Goal: Information Seeking & Learning: Find specific fact

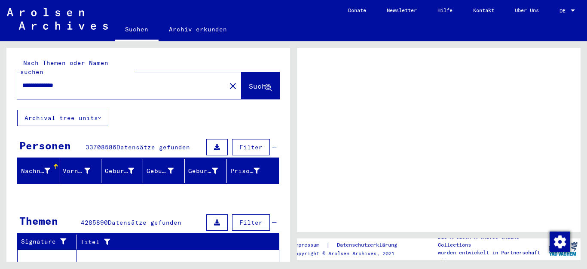
scroll to position [139, 0]
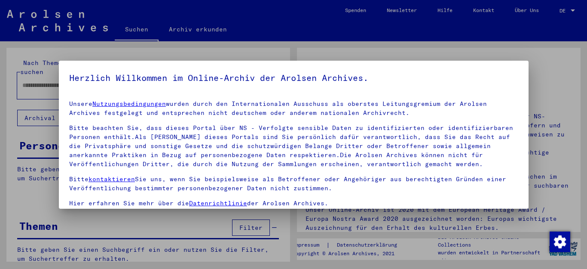
type input "**********"
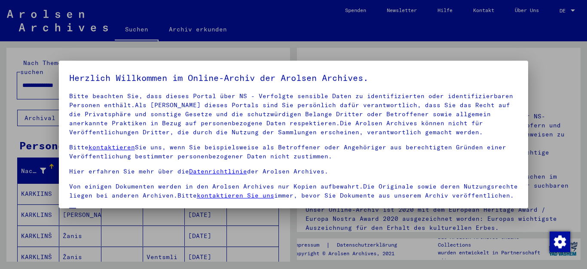
scroll to position [70, 0]
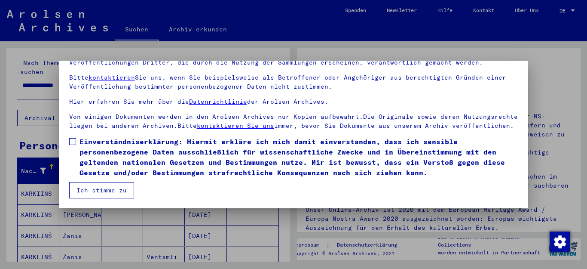
click at [107, 188] on button "Ich stimme zu" at bounding box center [101, 190] width 65 height 16
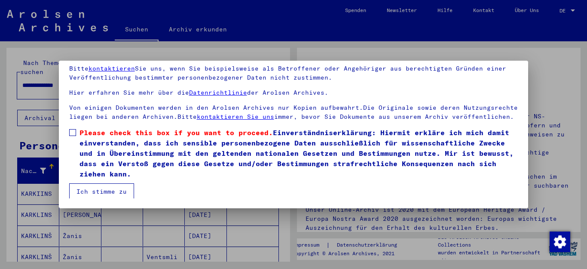
click at [74, 136] on span at bounding box center [72, 132] width 7 height 7
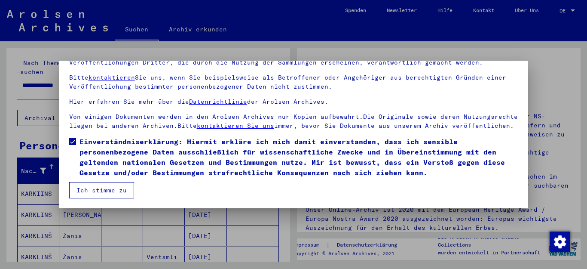
click at [115, 190] on button "Ich stimme zu" at bounding box center [101, 190] width 65 height 16
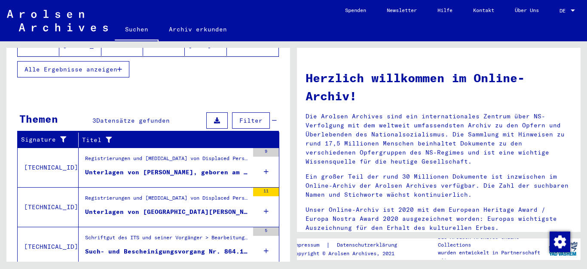
scroll to position [254, 0]
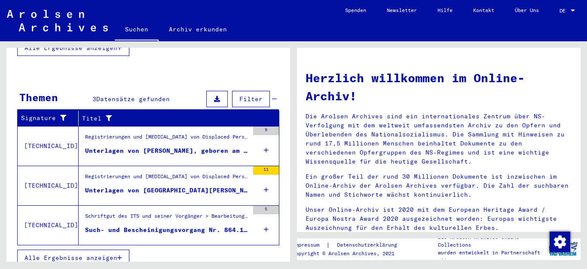
click at [163, 146] on div "Unterlagen von [PERSON_NAME], geboren am [DEMOGRAPHIC_DATA] und von weiteren Pe…" at bounding box center [167, 150] width 164 height 9
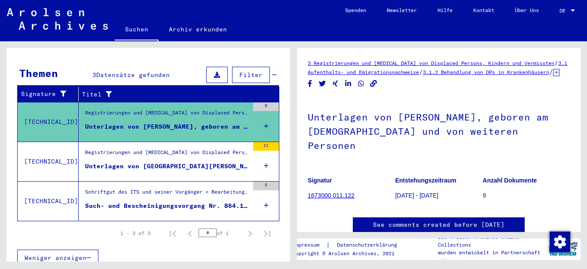
click at [329, 192] on link "1673000 011.122" at bounding box center [331, 195] width 47 height 7
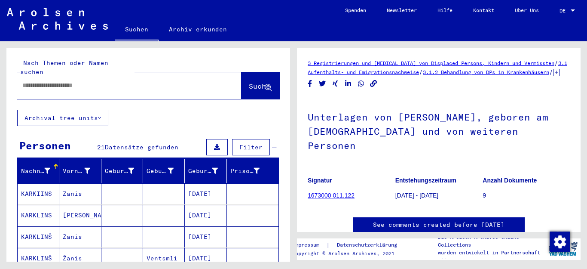
type input "*******"
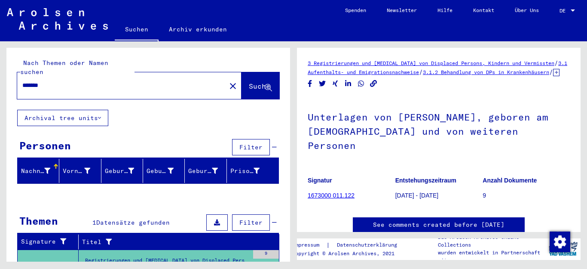
scroll to position [44, 0]
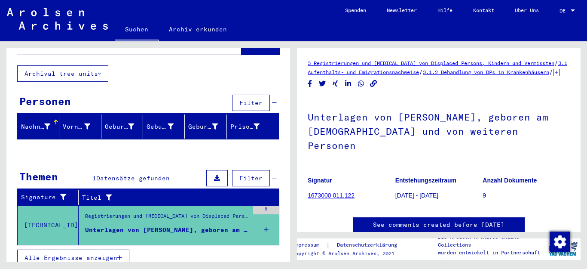
click at [139, 225] on div "Unterlagen von [PERSON_NAME], geboren am [DEMOGRAPHIC_DATA] und von weiteren Pe…" at bounding box center [167, 229] width 164 height 9
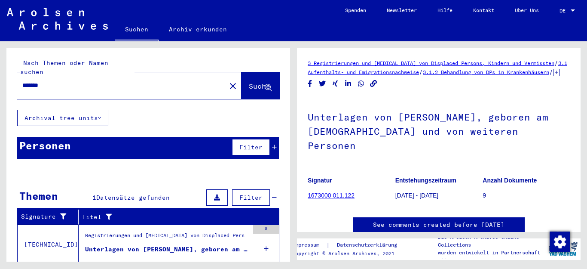
scroll to position [19, 0]
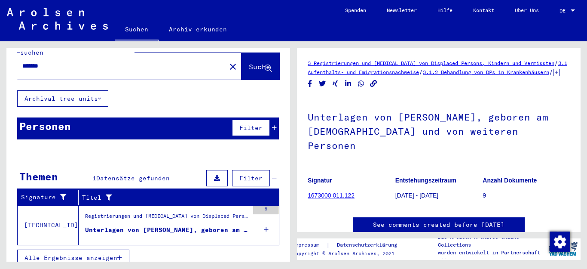
click at [89, 254] on span "Alle Ergebnisse anzeigen" at bounding box center [71, 258] width 93 height 8
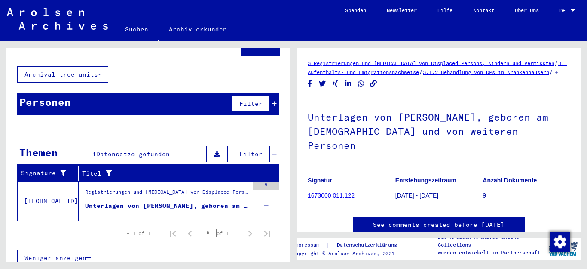
click at [331, 192] on link "1673000 011.122" at bounding box center [331, 195] width 47 height 7
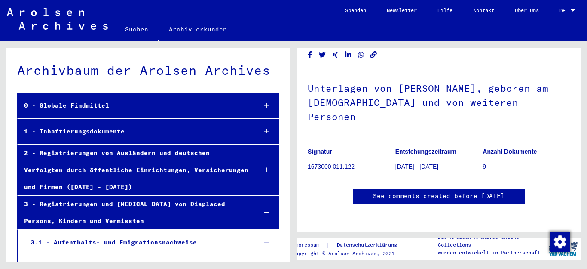
click at [97, 130] on div "1 - Inhaftierungsdokumente" at bounding box center [134, 131] width 232 height 17
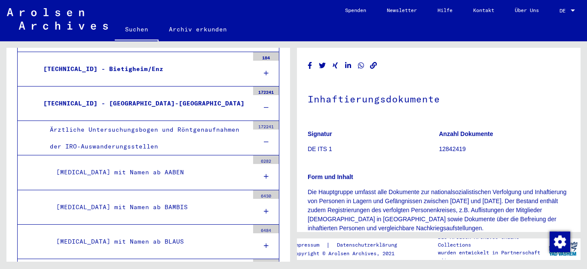
scroll to position [511, 0]
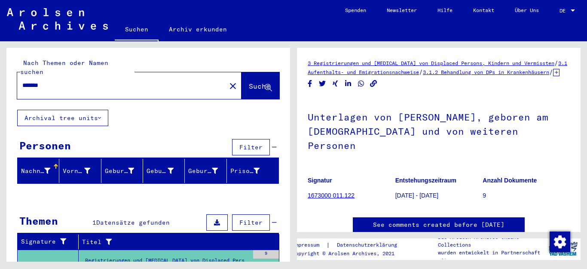
click at [74, 81] on input "*******" at bounding box center [121, 85] width 199 height 9
type input "*"
type input "**********"
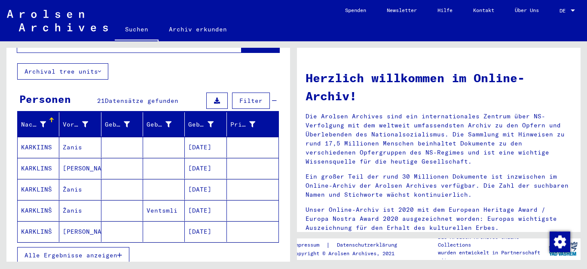
scroll to position [93, 0]
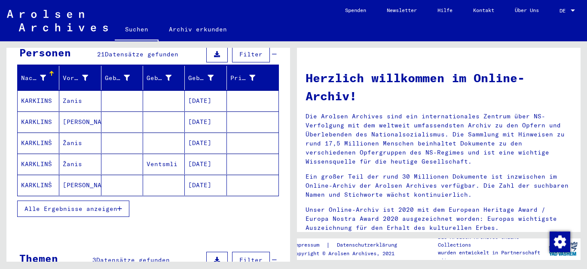
click at [68, 92] on mat-cell "Zanis" at bounding box center [80, 100] width 42 height 21
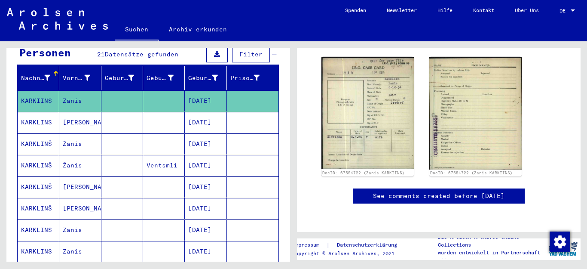
scroll to position [139, 0]
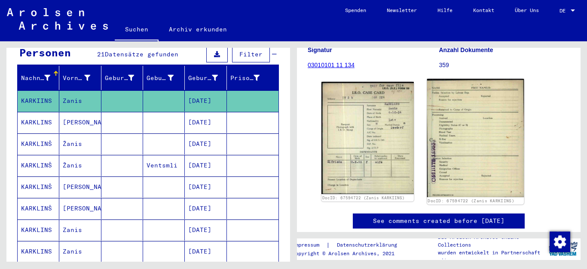
click at [476, 126] on img at bounding box center [475, 138] width 97 height 118
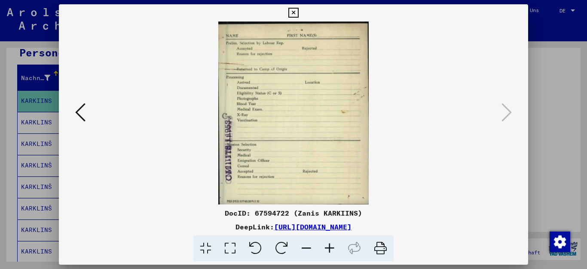
click at [78, 112] on icon at bounding box center [80, 112] width 10 height 21
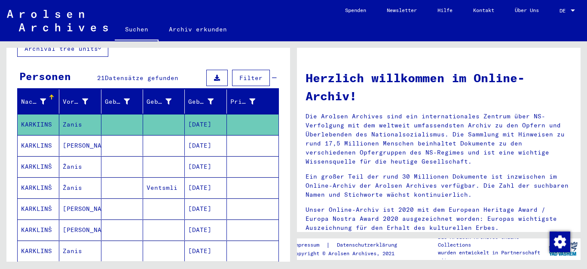
scroll to position [74, 0]
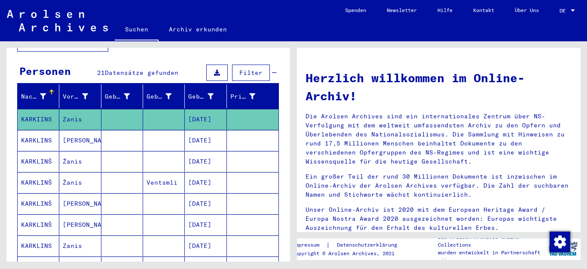
click at [72, 173] on mat-cell "Žanis" at bounding box center [80, 182] width 42 height 21
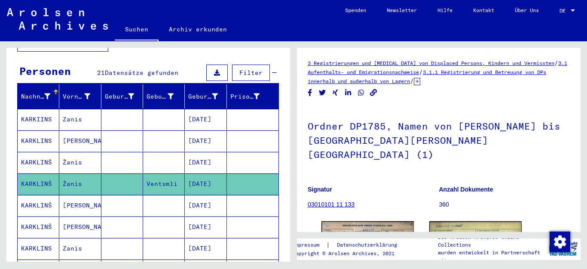
scroll to position [139, 0]
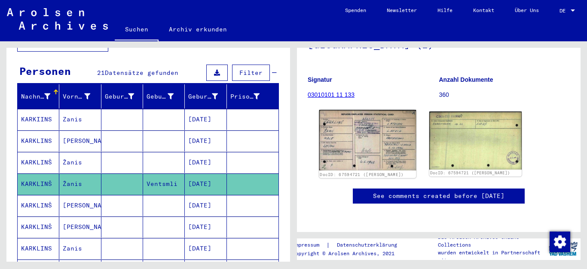
click at [371, 110] on img at bounding box center [367, 140] width 97 height 61
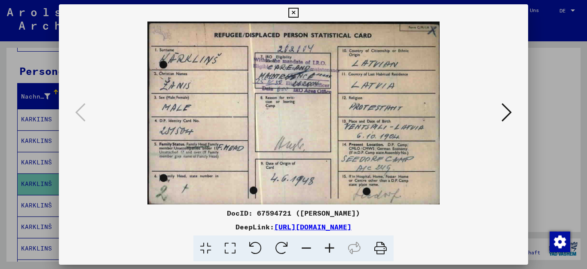
click at [508, 113] on icon at bounding box center [507, 112] width 10 height 21
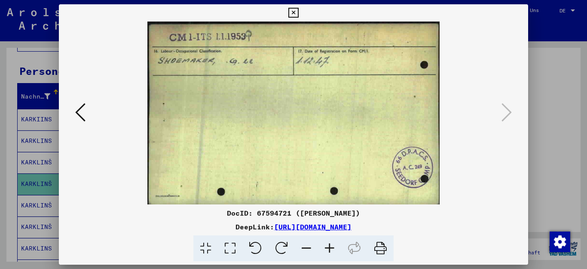
click at [298, 13] on icon at bounding box center [294, 13] width 10 height 10
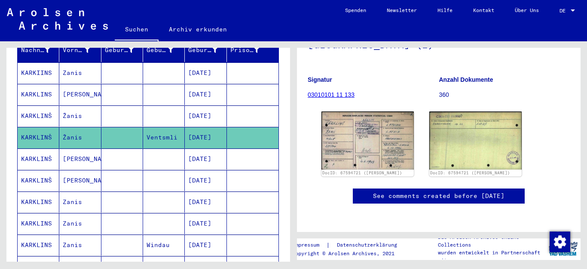
scroll to position [167, 0]
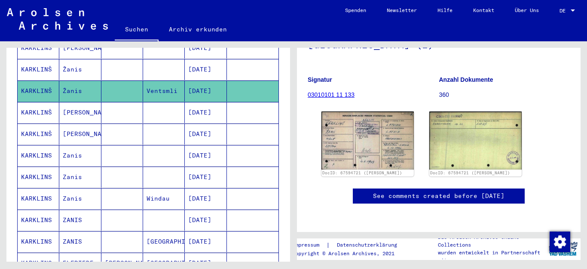
click at [71, 192] on mat-cell "Zanis" at bounding box center [80, 198] width 42 height 21
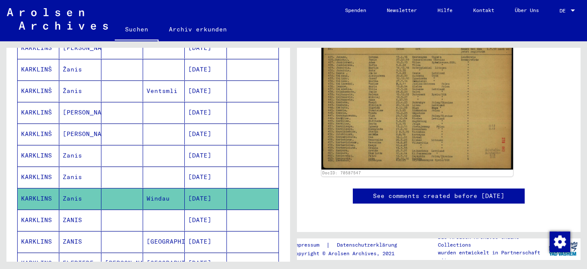
scroll to position [279, 0]
click at [74, 211] on mat-cell "ZANIS" at bounding box center [80, 219] width 42 height 21
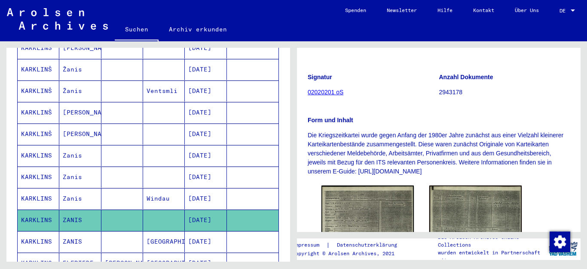
scroll to position [186, 0]
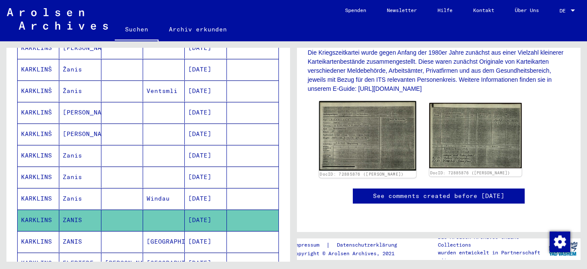
click at [364, 135] on img at bounding box center [367, 135] width 97 height 69
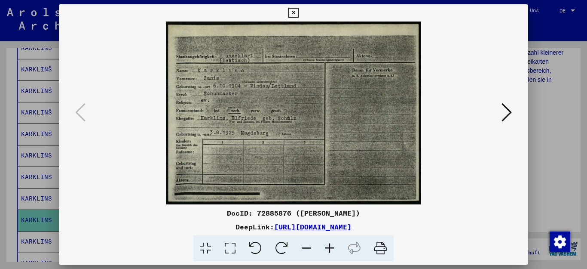
click at [507, 110] on icon at bounding box center [507, 112] width 10 height 21
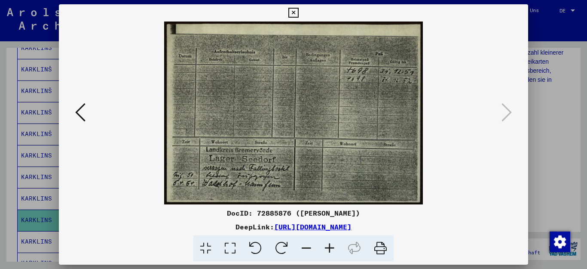
click at [298, 9] on icon at bounding box center [294, 13] width 10 height 10
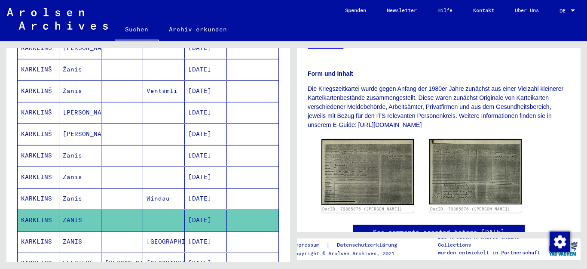
scroll to position [232, 0]
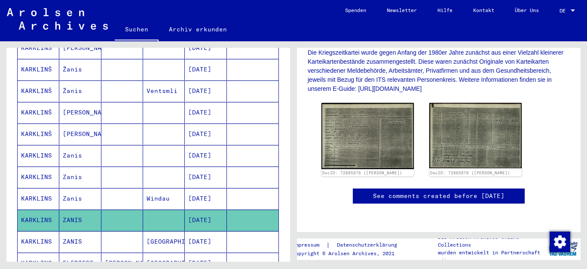
click at [75, 231] on mat-cell "ZANIS" at bounding box center [80, 241] width 42 height 21
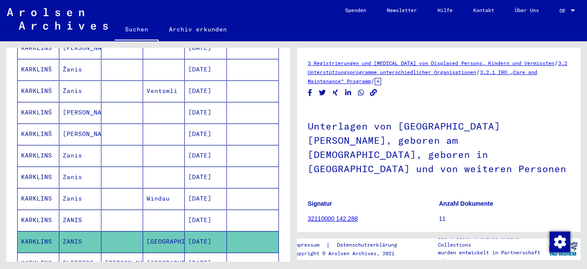
scroll to position [139, 0]
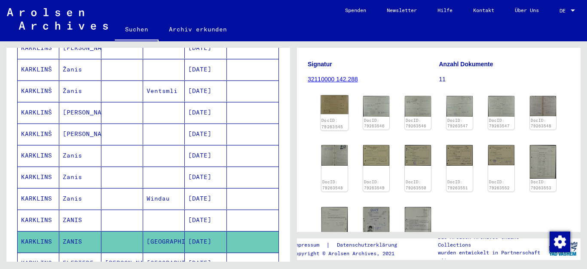
click at [332, 95] on img at bounding box center [335, 104] width 28 height 19
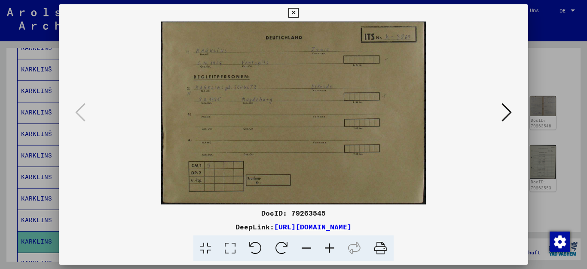
click at [509, 112] on icon at bounding box center [507, 112] width 10 height 21
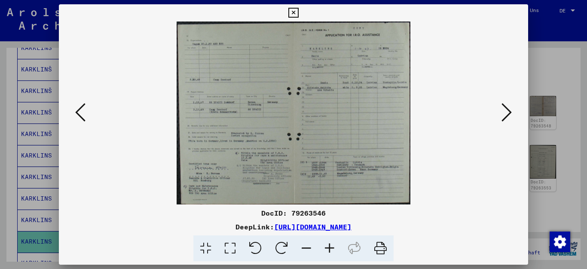
click at [509, 112] on icon at bounding box center [507, 112] width 10 height 21
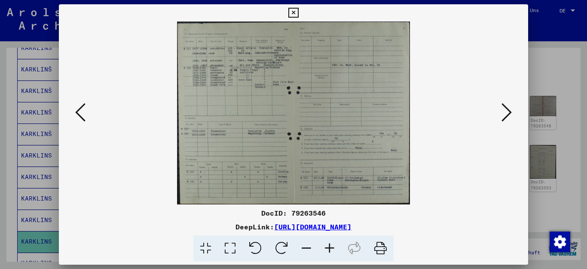
click at [271, 88] on img at bounding box center [294, 112] width 412 height 183
click at [329, 247] on icon at bounding box center [329, 248] width 23 height 26
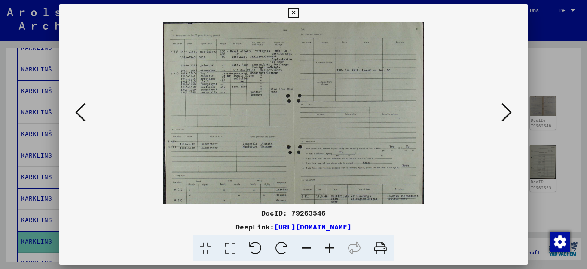
click at [329, 247] on icon at bounding box center [329, 248] width 23 height 26
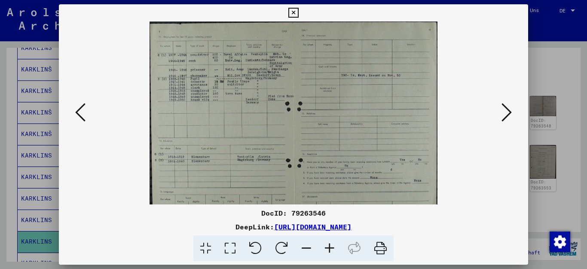
click at [329, 247] on icon at bounding box center [329, 248] width 23 height 26
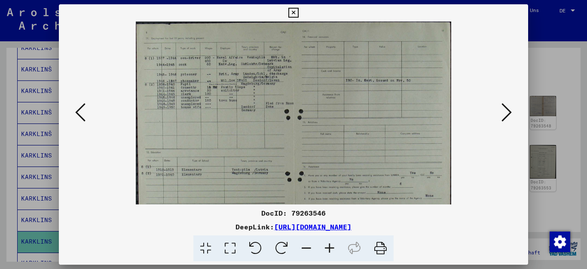
click at [329, 247] on icon at bounding box center [329, 248] width 23 height 26
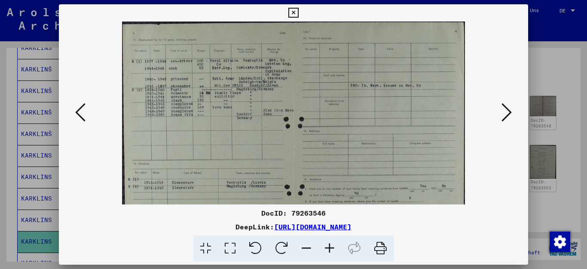
click at [329, 247] on icon at bounding box center [329, 248] width 23 height 26
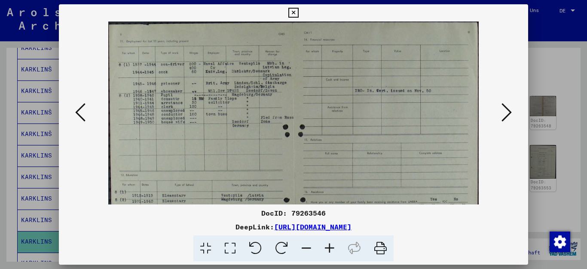
click at [330, 249] on icon at bounding box center [329, 248] width 23 height 26
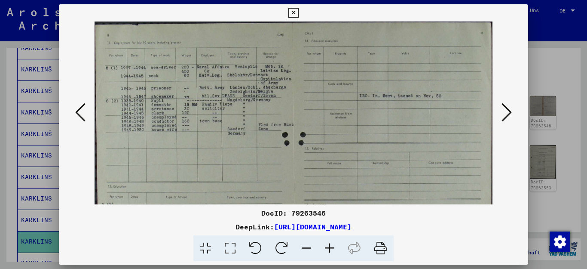
click at [330, 249] on icon at bounding box center [329, 248] width 23 height 26
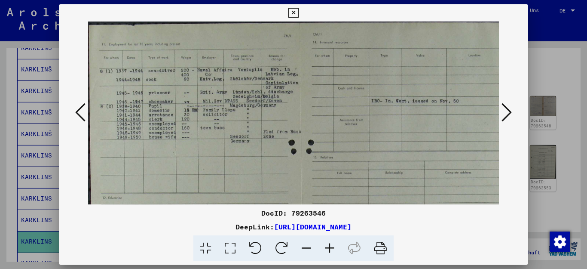
click at [329, 248] on icon at bounding box center [329, 248] width 23 height 26
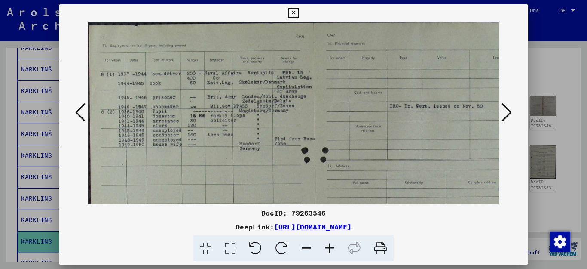
click at [329, 248] on icon at bounding box center [329, 248] width 23 height 26
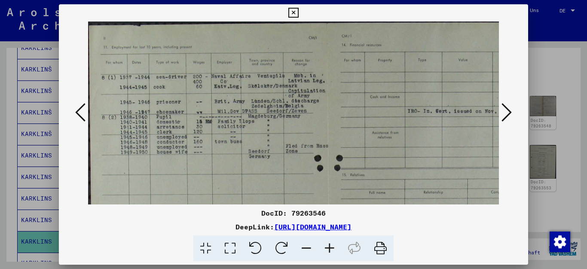
click at [508, 113] on icon at bounding box center [507, 112] width 10 height 21
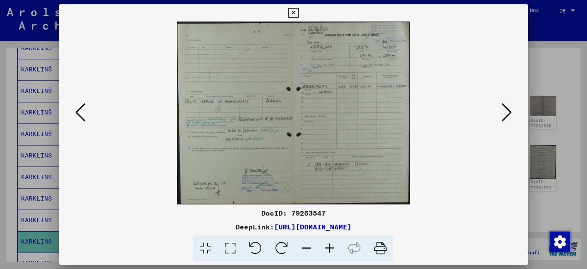
click at [326, 246] on icon at bounding box center [329, 248] width 23 height 26
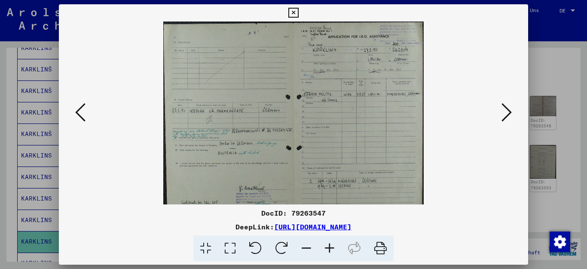
click at [326, 246] on icon at bounding box center [329, 248] width 23 height 26
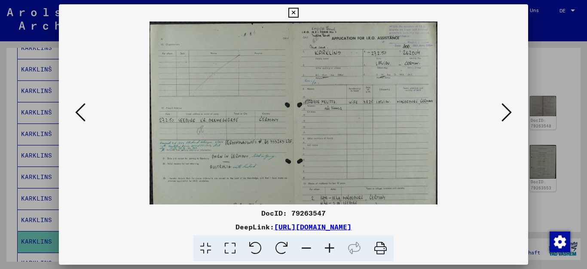
click at [326, 246] on icon at bounding box center [329, 248] width 23 height 26
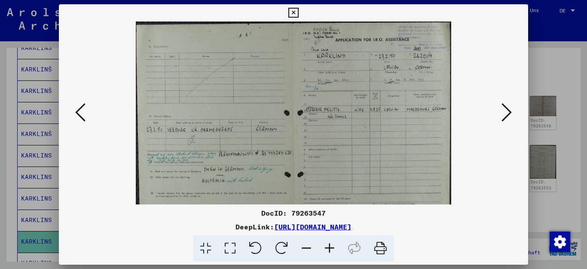
click at [326, 246] on icon at bounding box center [329, 248] width 23 height 26
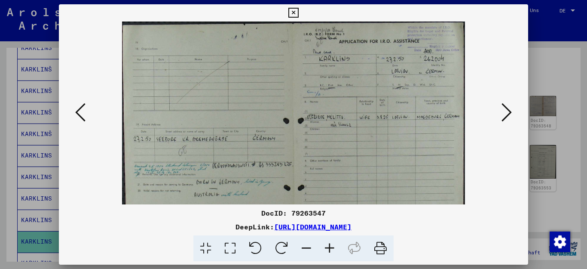
click at [326, 246] on icon at bounding box center [329, 248] width 23 height 26
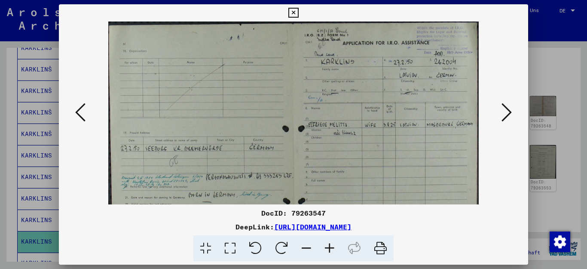
click at [507, 113] on icon at bounding box center [507, 112] width 10 height 21
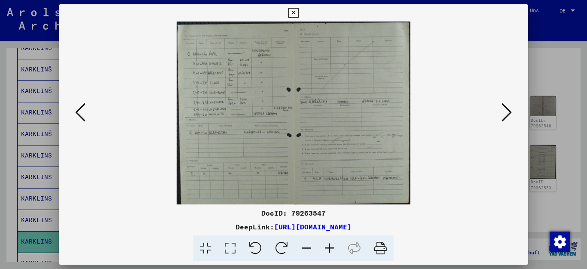
click at [329, 247] on icon at bounding box center [329, 248] width 23 height 26
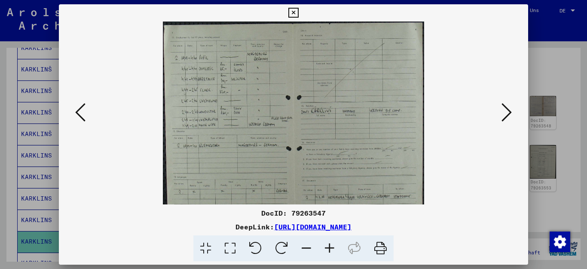
click at [329, 247] on icon at bounding box center [329, 248] width 23 height 26
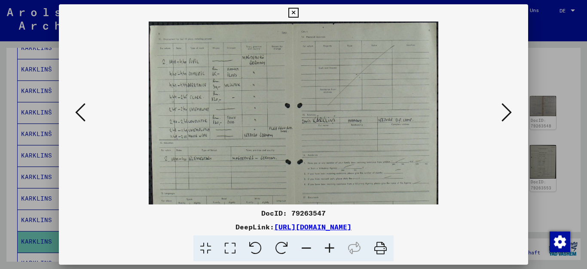
click at [329, 247] on icon at bounding box center [329, 248] width 23 height 26
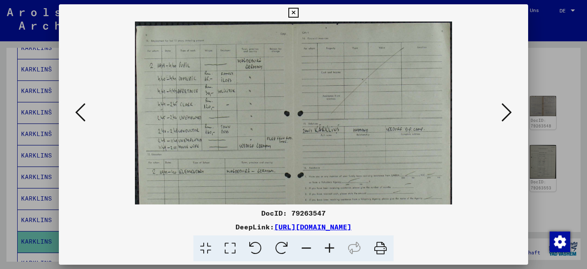
click at [329, 247] on icon at bounding box center [329, 248] width 23 height 26
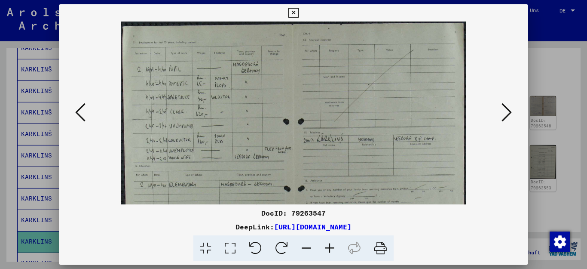
click at [329, 247] on icon at bounding box center [329, 248] width 23 height 26
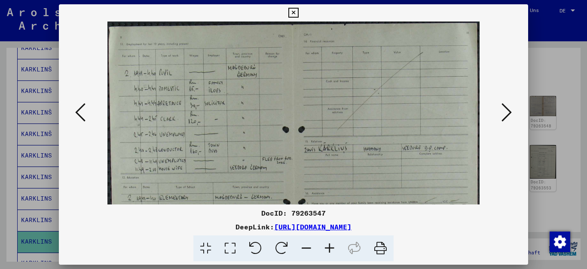
click at [329, 247] on icon at bounding box center [329, 248] width 23 height 26
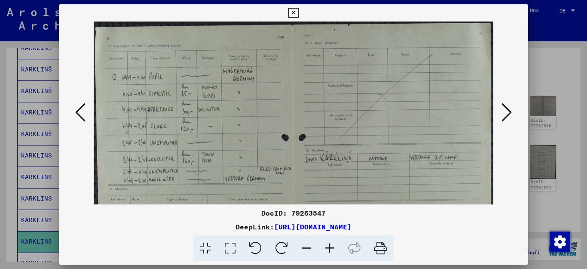
click at [506, 110] on icon at bounding box center [507, 112] width 10 height 21
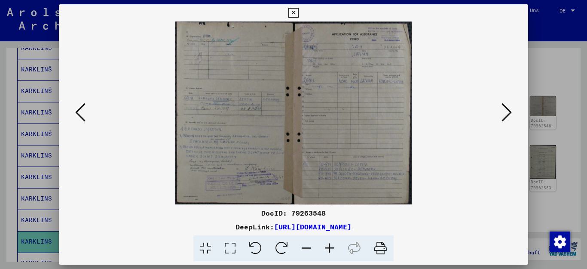
click at [327, 248] on icon at bounding box center [329, 248] width 23 height 26
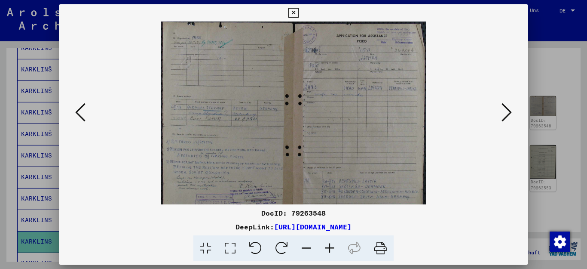
click at [328, 248] on icon at bounding box center [329, 248] width 23 height 26
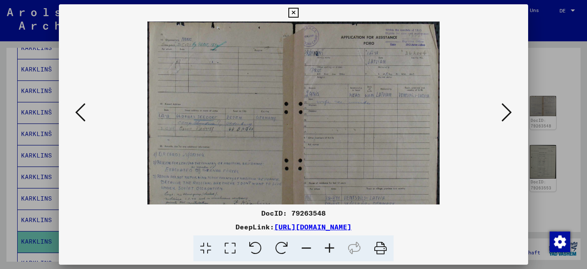
click at [328, 248] on icon at bounding box center [329, 248] width 23 height 26
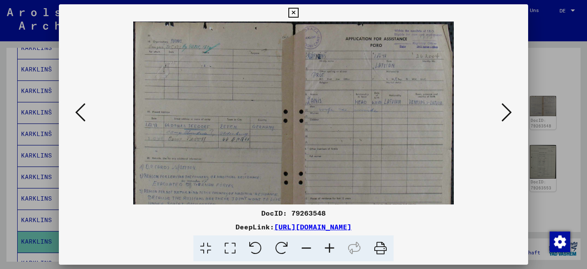
click at [328, 248] on icon at bounding box center [329, 248] width 23 height 26
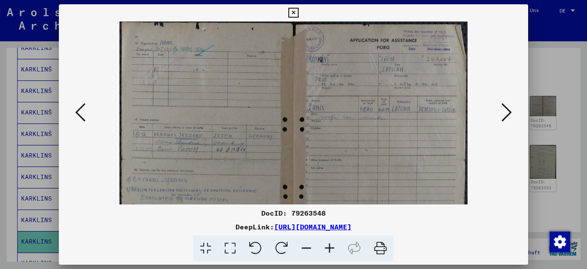
click at [328, 248] on icon at bounding box center [329, 248] width 23 height 26
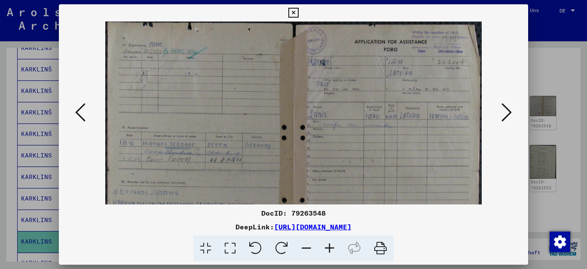
click at [328, 248] on icon at bounding box center [329, 248] width 23 height 26
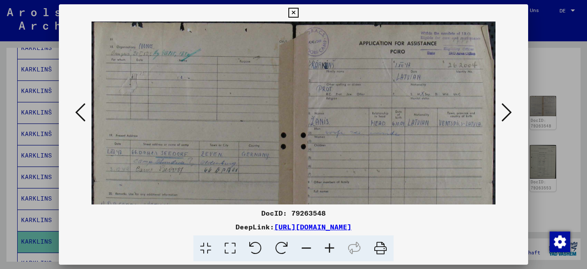
click at [329, 248] on icon at bounding box center [329, 248] width 23 height 26
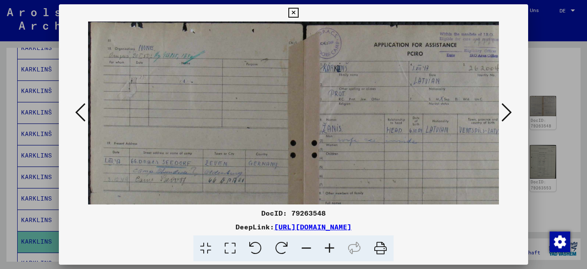
click at [512, 112] on icon at bounding box center [507, 112] width 10 height 21
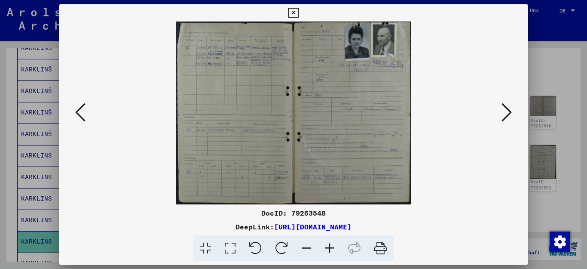
click at [329, 247] on icon at bounding box center [329, 248] width 23 height 26
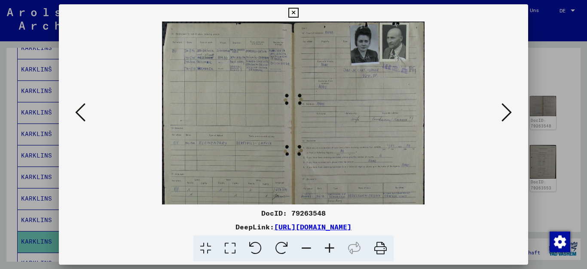
click at [329, 247] on icon at bounding box center [329, 248] width 23 height 26
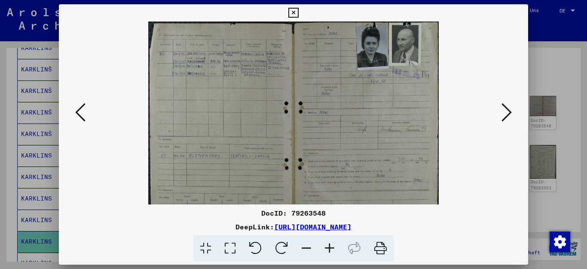
click at [329, 247] on icon at bounding box center [329, 248] width 23 height 26
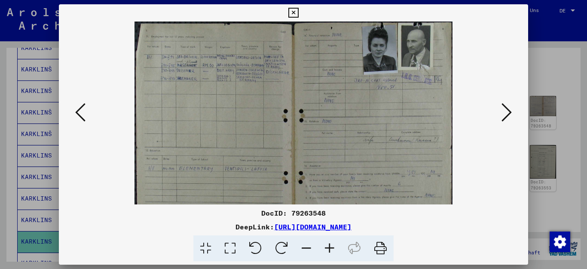
click at [329, 247] on icon at bounding box center [329, 248] width 23 height 26
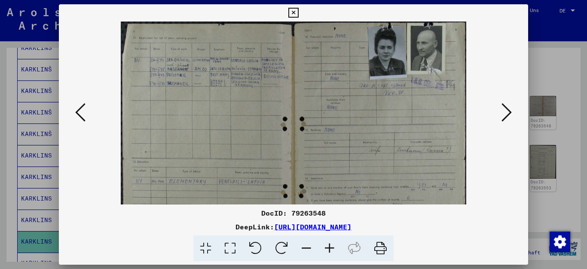
click at [329, 247] on icon at bounding box center [329, 248] width 23 height 26
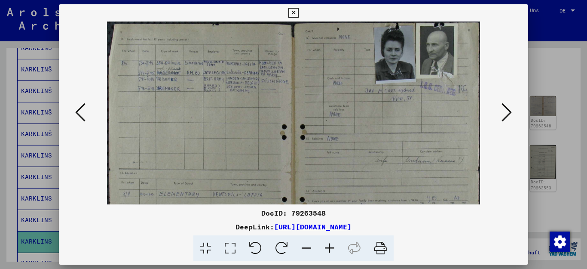
click at [329, 247] on icon at bounding box center [329, 248] width 23 height 26
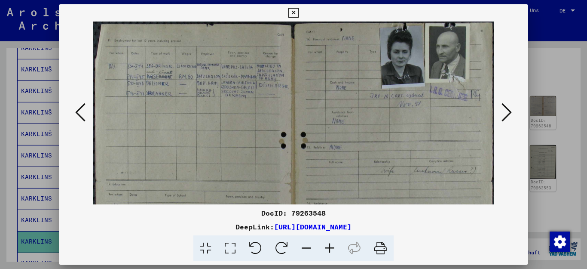
click at [329, 247] on icon at bounding box center [329, 248] width 23 height 26
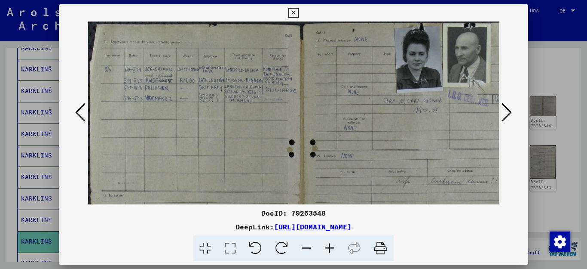
click at [329, 247] on icon at bounding box center [329, 248] width 23 height 26
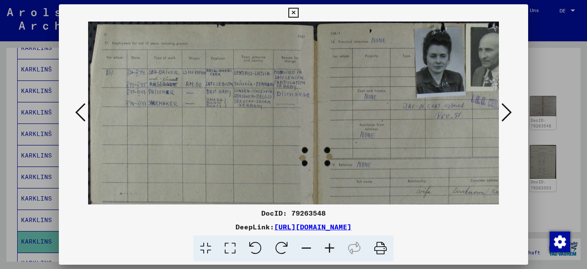
click at [329, 247] on icon at bounding box center [329, 248] width 23 height 26
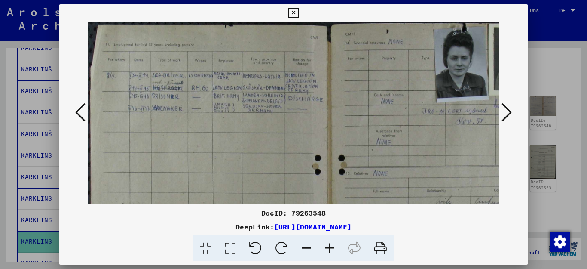
click at [329, 247] on icon at bounding box center [329, 248] width 23 height 26
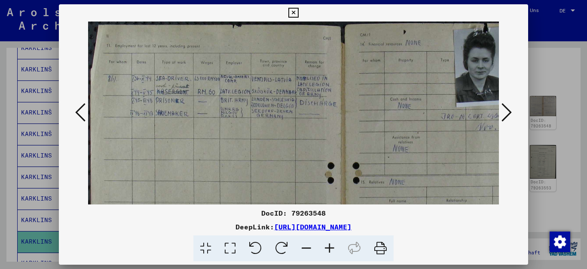
click at [329, 247] on icon at bounding box center [329, 248] width 23 height 26
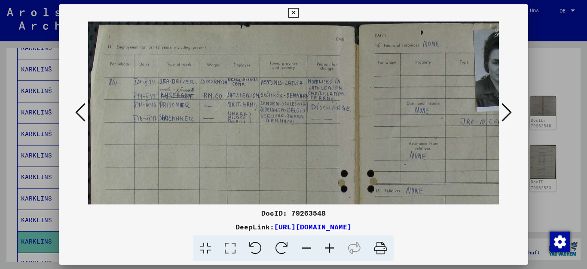
click at [329, 247] on icon at bounding box center [329, 248] width 23 height 26
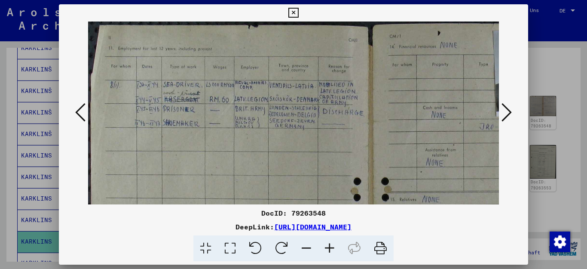
click at [310, 249] on icon at bounding box center [306, 248] width 23 height 26
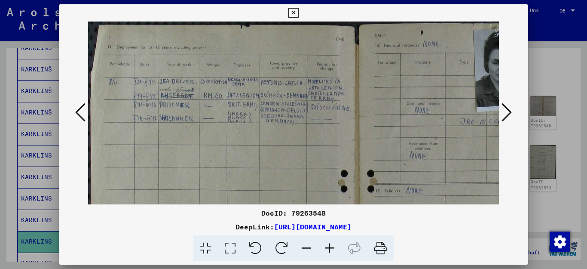
click at [310, 249] on icon at bounding box center [306, 248] width 23 height 26
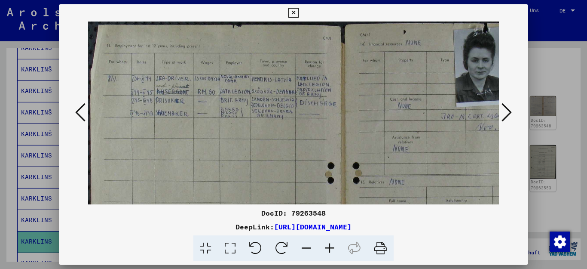
click at [310, 249] on icon at bounding box center [306, 248] width 23 height 26
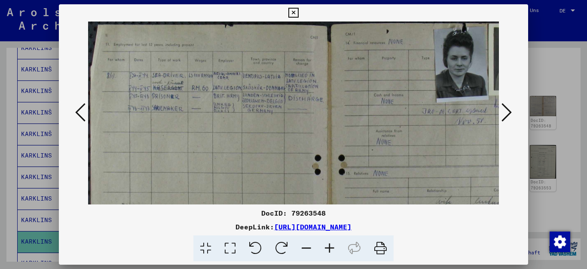
click at [310, 249] on icon at bounding box center [306, 248] width 23 height 26
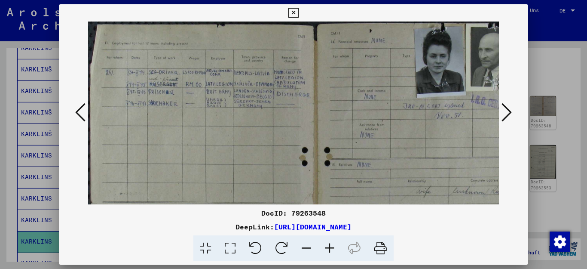
click at [310, 249] on icon at bounding box center [306, 248] width 23 height 26
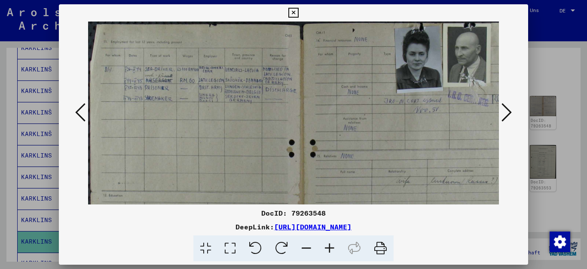
click at [510, 114] on icon at bounding box center [507, 112] width 10 height 21
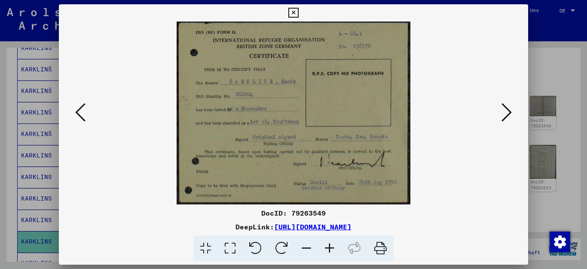
click at [512, 112] on icon at bounding box center [507, 112] width 10 height 21
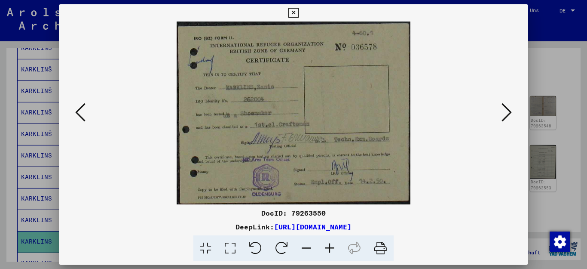
click at [509, 111] on icon at bounding box center [507, 112] width 10 height 21
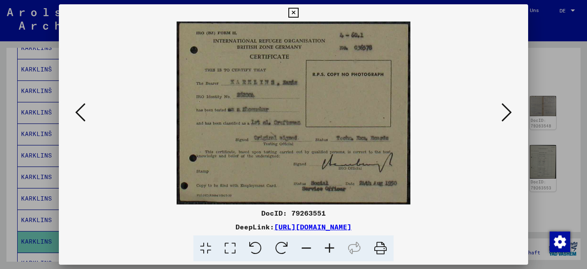
click at [509, 111] on icon at bounding box center [507, 112] width 10 height 21
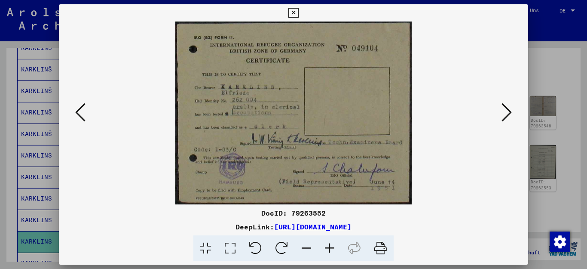
click at [509, 111] on icon at bounding box center [507, 112] width 10 height 21
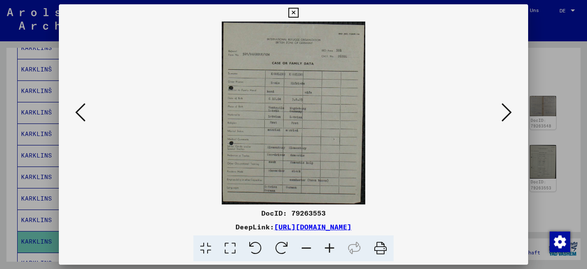
click at [509, 111] on icon at bounding box center [507, 112] width 10 height 21
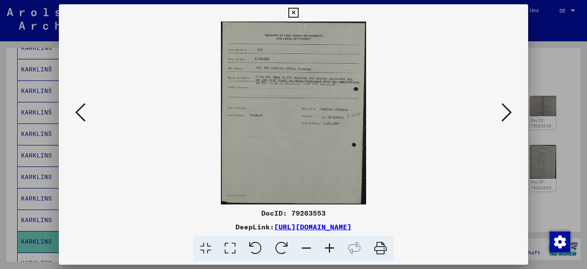
click at [509, 111] on icon at bounding box center [507, 112] width 10 height 21
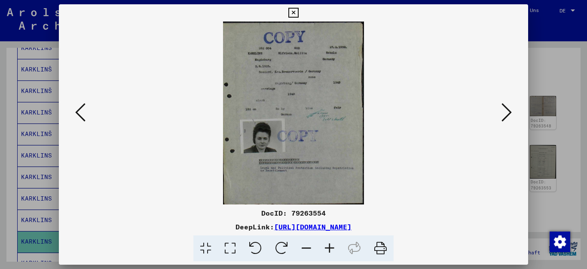
click at [509, 111] on icon at bounding box center [507, 112] width 10 height 21
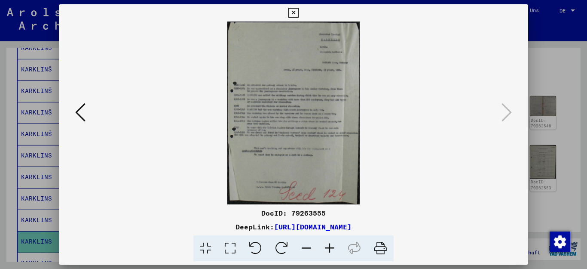
click at [326, 247] on icon at bounding box center [329, 248] width 23 height 26
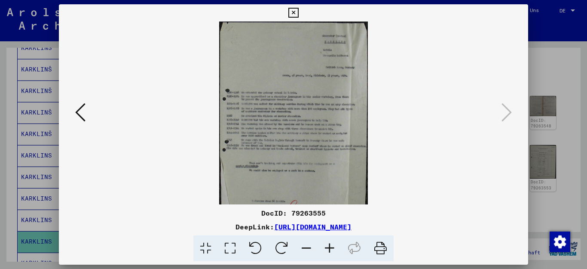
click at [326, 247] on icon at bounding box center [329, 248] width 23 height 26
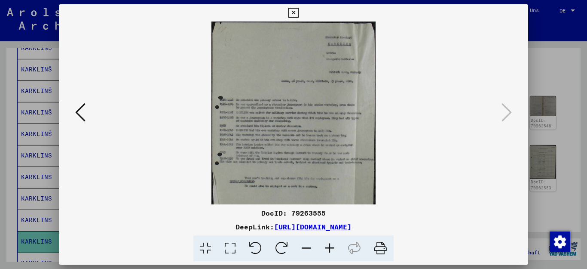
click at [326, 247] on icon at bounding box center [329, 248] width 23 height 26
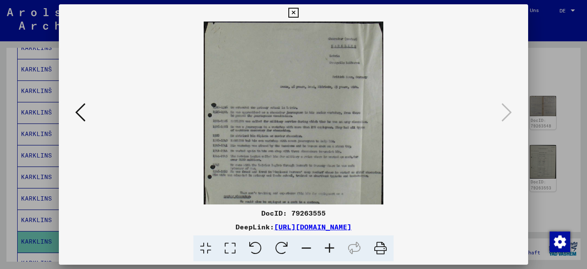
click at [326, 247] on icon at bounding box center [329, 248] width 23 height 26
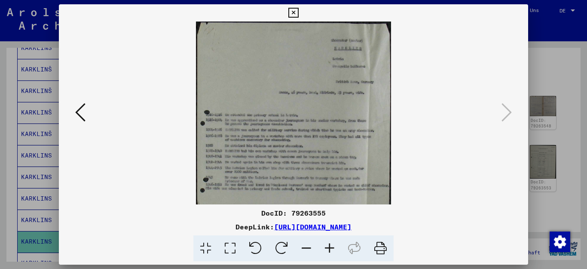
click at [326, 247] on icon at bounding box center [329, 248] width 23 height 26
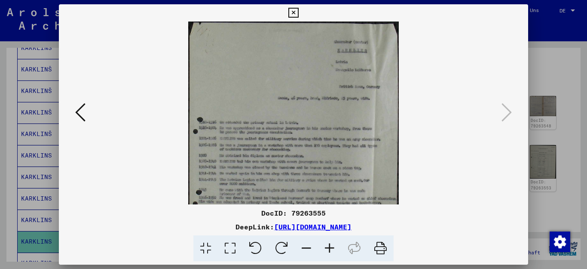
click at [326, 247] on icon at bounding box center [329, 248] width 23 height 26
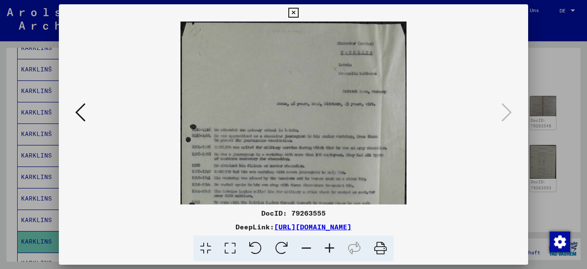
click at [328, 246] on icon at bounding box center [329, 248] width 23 height 26
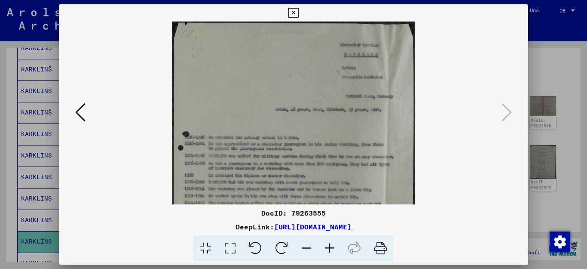
click at [328, 246] on icon at bounding box center [329, 248] width 23 height 26
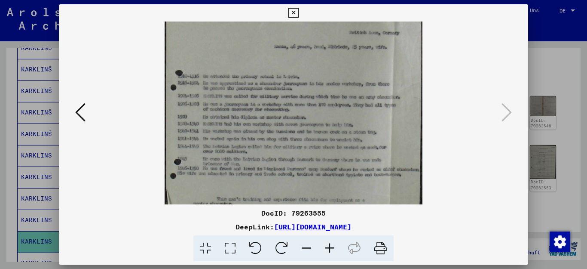
scroll to position [73, 0]
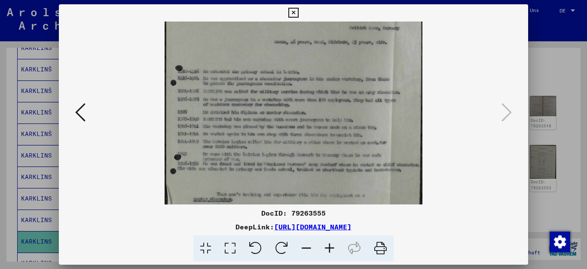
drag, startPoint x: 339, startPoint y: 168, endPoint x: 360, endPoint y: 95, distance: 76.1
click at [360, 95] on img at bounding box center [294, 125] width 258 height 355
click at [308, 247] on icon at bounding box center [306, 248] width 23 height 26
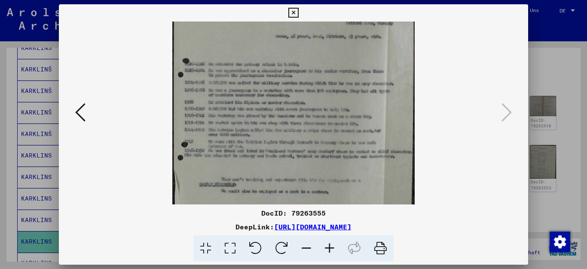
click at [308, 247] on icon at bounding box center [306, 248] width 23 height 26
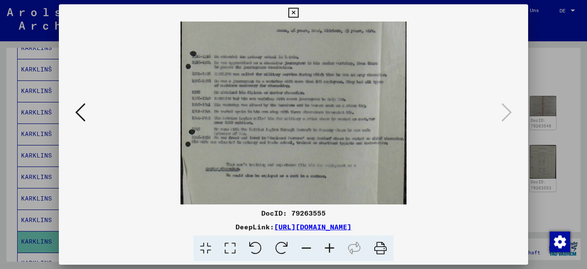
click at [308, 247] on icon at bounding box center [306, 248] width 23 height 26
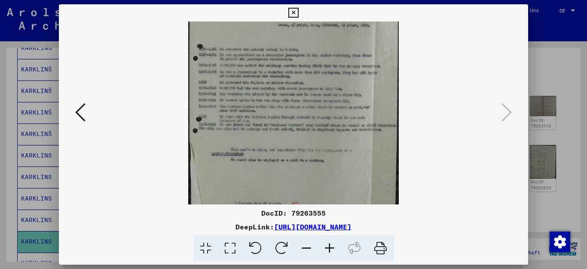
click at [308, 247] on icon at bounding box center [306, 248] width 23 height 26
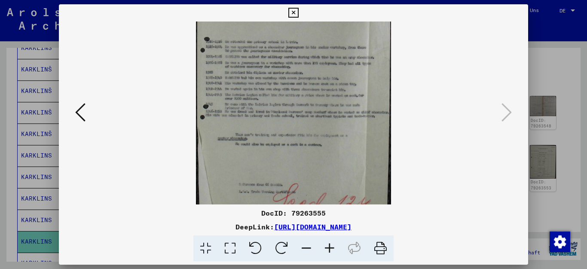
click at [308, 247] on icon at bounding box center [306, 248] width 23 height 26
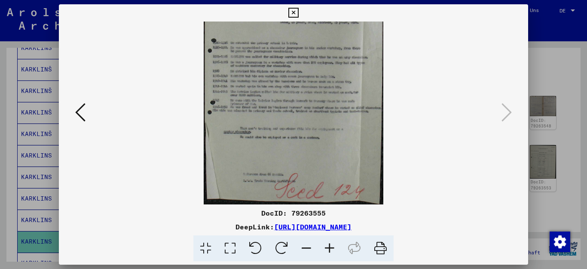
click at [308, 247] on icon at bounding box center [306, 248] width 23 height 26
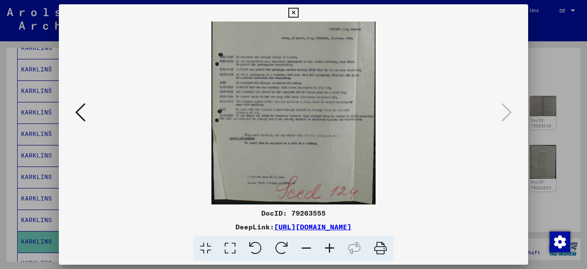
scroll to position [43, 0]
click at [298, 12] on icon at bounding box center [294, 13] width 10 height 10
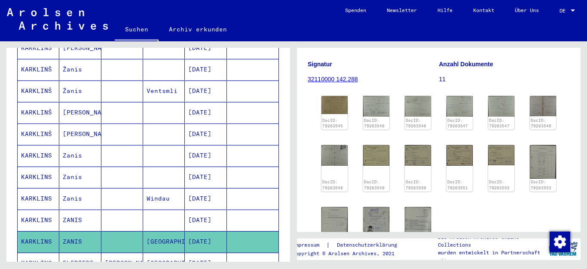
scroll to position [214, 0]
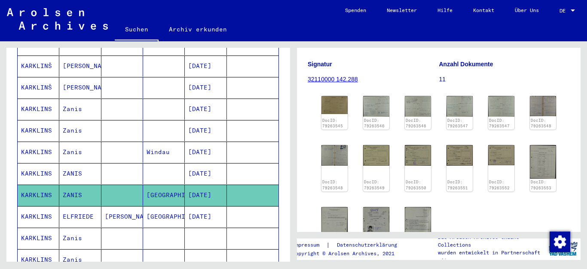
click at [75, 209] on mat-cell "ELFRIEDE" at bounding box center [80, 216] width 42 height 21
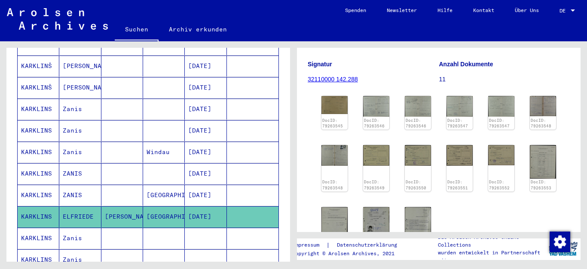
click at [89, 208] on mat-cell "ELFRIEDE" at bounding box center [80, 216] width 42 height 21
click at [163, 209] on mat-cell "[GEOGRAPHIC_DATA]" at bounding box center [164, 216] width 42 height 21
click at [339, 95] on img at bounding box center [335, 104] width 28 height 19
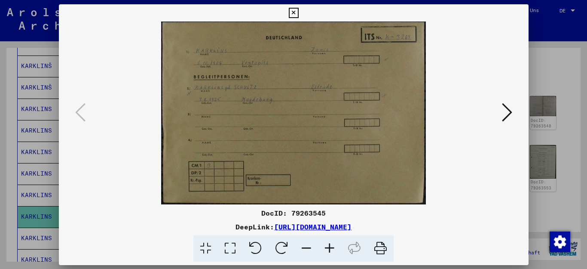
click at [339, 92] on img at bounding box center [294, 112] width 412 height 183
click at [508, 110] on icon at bounding box center [507, 112] width 10 height 21
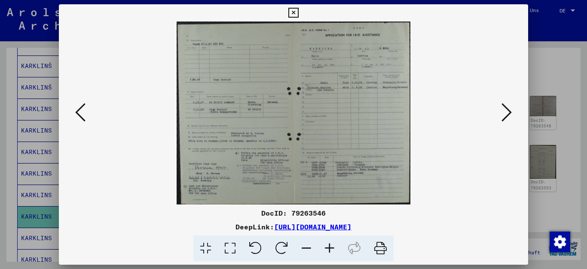
click at [329, 247] on icon at bounding box center [329, 248] width 23 height 26
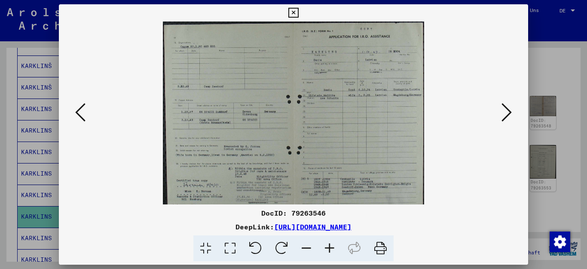
click at [329, 247] on icon at bounding box center [329, 248] width 23 height 26
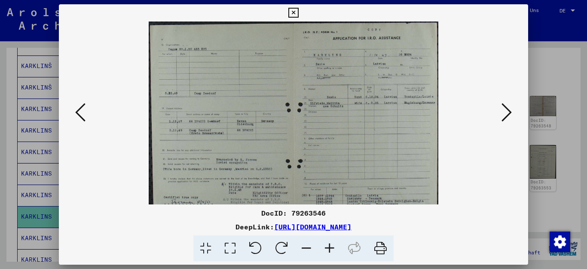
click at [329, 247] on icon at bounding box center [329, 248] width 23 height 26
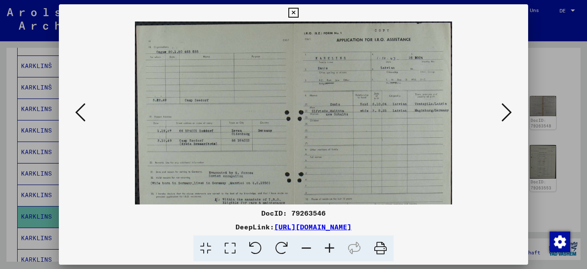
click at [511, 114] on icon at bounding box center [507, 112] width 10 height 21
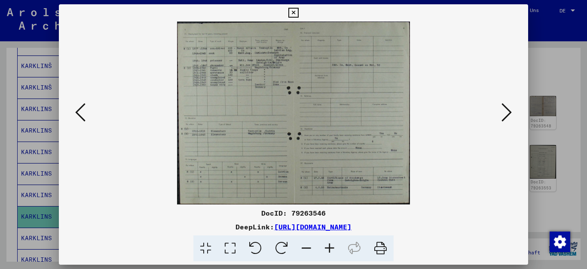
click at [511, 114] on icon at bounding box center [507, 112] width 10 height 21
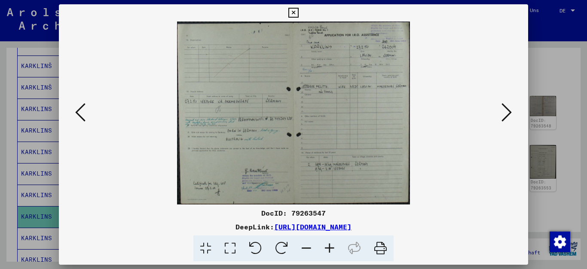
click at [511, 114] on icon at bounding box center [507, 112] width 10 height 21
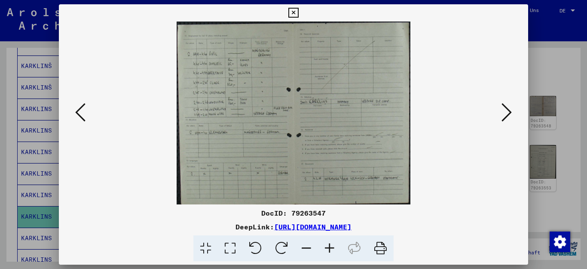
click at [511, 114] on icon at bounding box center [507, 112] width 10 height 21
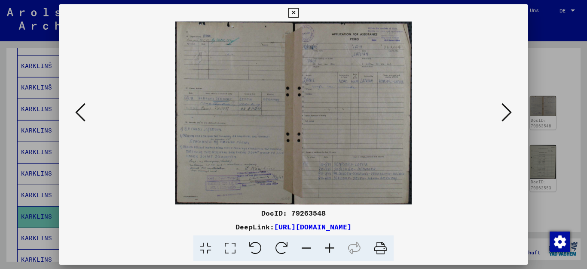
click at [298, 12] on icon at bounding box center [294, 13] width 10 height 10
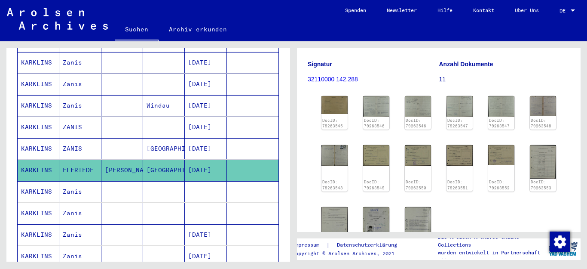
scroll to position [307, 0]
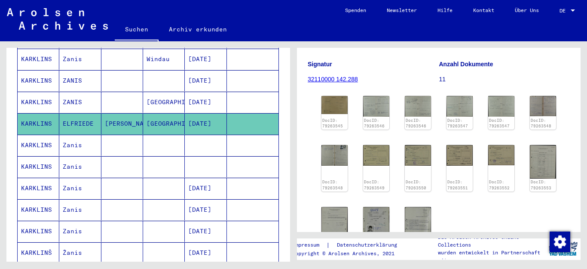
click at [70, 157] on mat-cell "Zanis" at bounding box center [80, 166] width 42 height 21
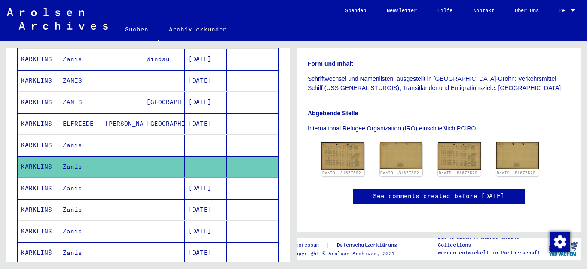
scroll to position [232, 0]
click at [67, 181] on mat-cell "Zanis" at bounding box center [80, 188] width 42 height 21
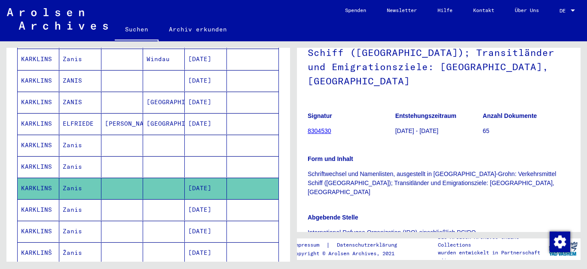
scroll to position [139, 0]
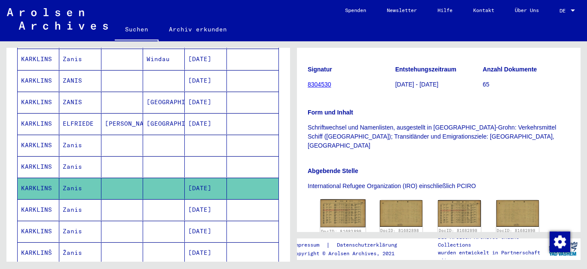
click at [347, 199] on img at bounding box center [343, 213] width 45 height 28
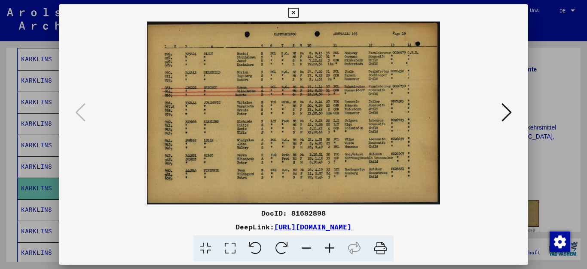
click at [328, 246] on icon at bounding box center [329, 248] width 23 height 26
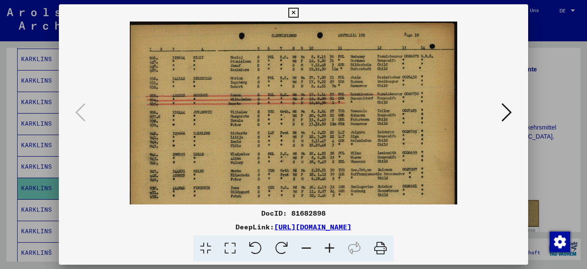
click at [329, 246] on icon at bounding box center [329, 248] width 23 height 26
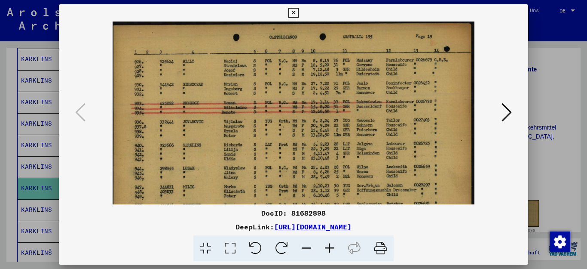
click at [329, 246] on icon at bounding box center [329, 248] width 23 height 26
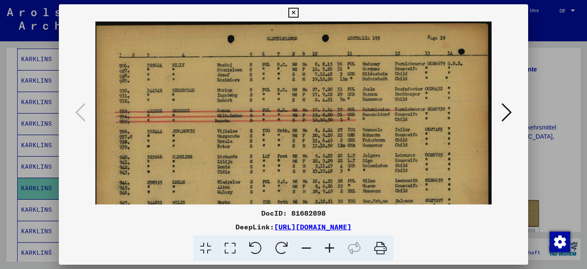
click at [507, 112] on icon at bounding box center [507, 112] width 10 height 21
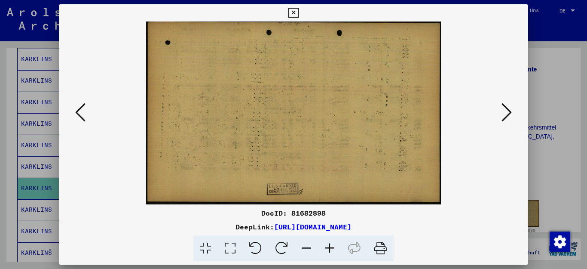
click at [507, 111] on icon at bounding box center [507, 112] width 10 height 21
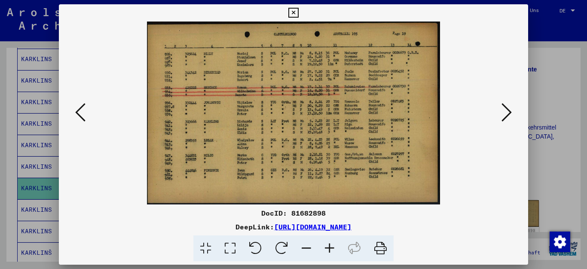
click at [512, 111] on icon at bounding box center [507, 112] width 10 height 21
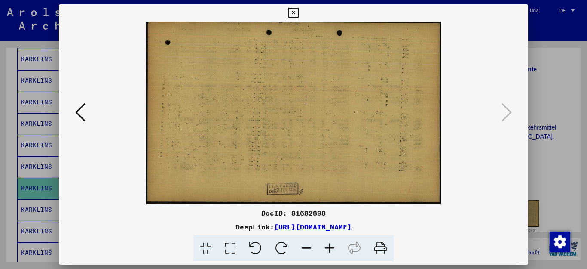
click at [80, 113] on icon at bounding box center [80, 112] width 10 height 21
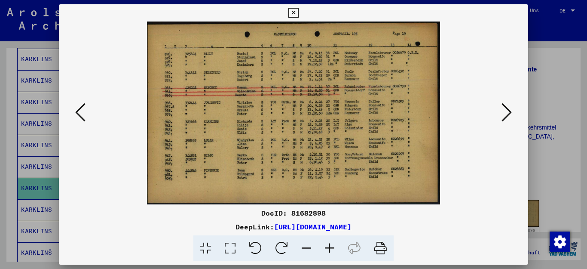
click at [80, 113] on icon at bounding box center [80, 112] width 10 height 21
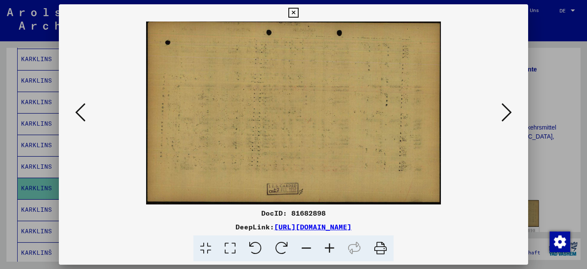
click at [80, 113] on icon at bounding box center [80, 112] width 10 height 21
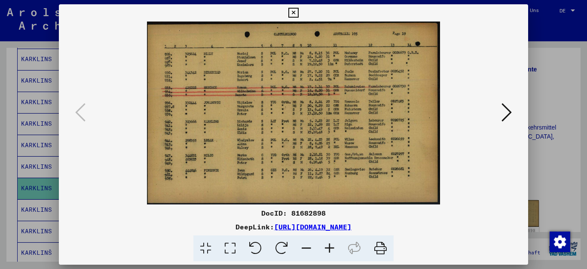
click at [298, 13] on icon at bounding box center [294, 13] width 10 height 10
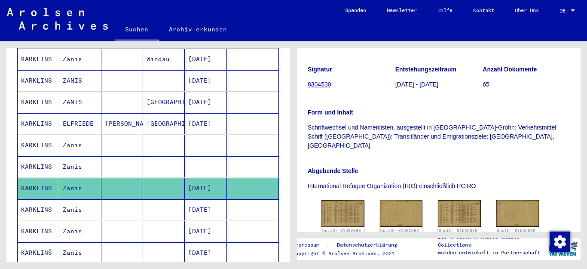
click at [106, 199] on mat-cell at bounding box center [122, 209] width 42 height 21
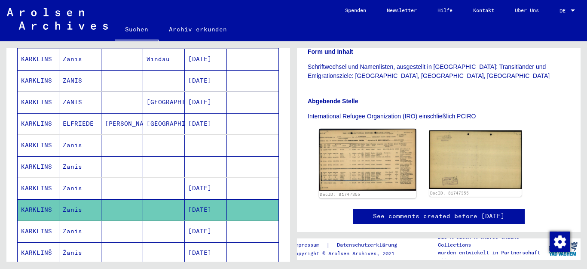
scroll to position [232, 0]
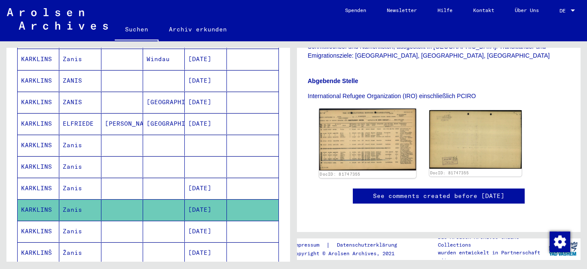
click at [359, 108] on img at bounding box center [367, 139] width 97 height 62
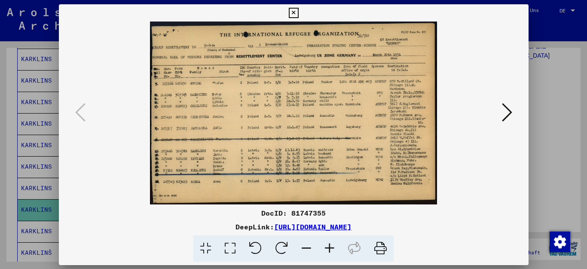
click at [359, 96] on img at bounding box center [294, 112] width 412 height 183
click at [331, 249] on icon at bounding box center [329, 248] width 23 height 26
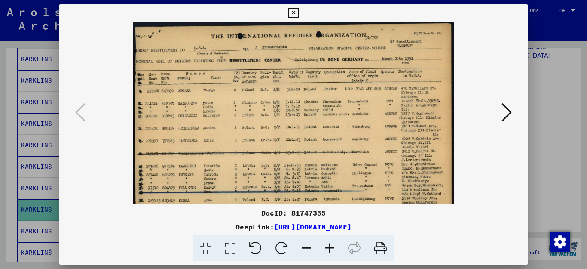
click at [331, 248] on icon at bounding box center [329, 248] width 23 height 26
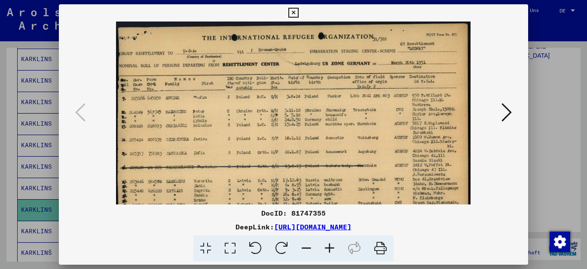
click at [298, 12] on icon at bounding box center [294, 13] width 10 height 10
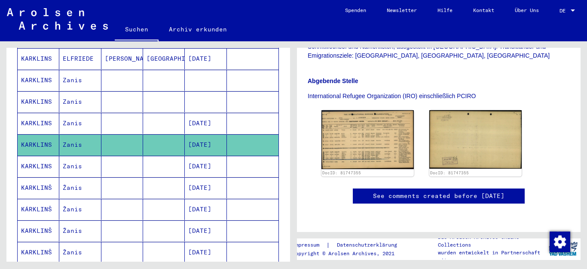
scroll to position [325, 0]
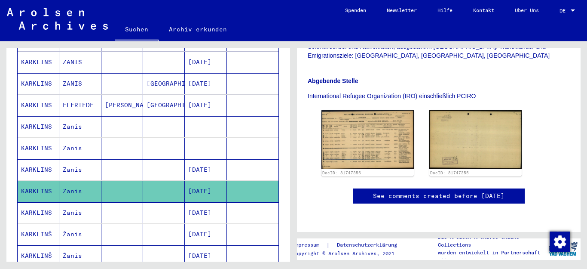
click at [80, 99] on mat-cell "ELFRIEDE" at bounding box center [80, 105] width 42 height 21
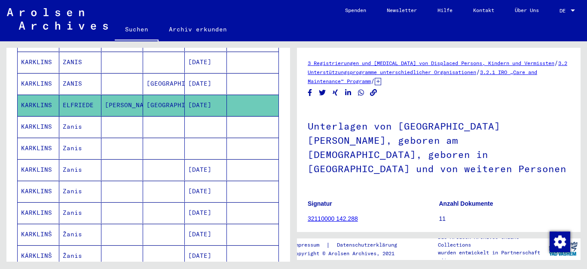
scroll to position [186, 0]
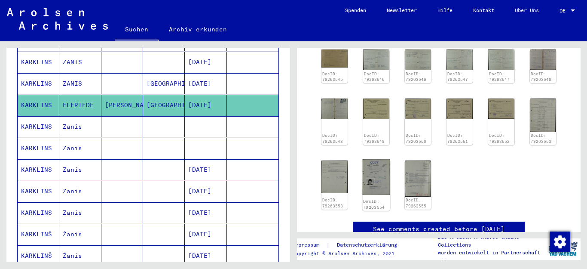
click at [369, 162] on img at bounding box center [376, 177] width 28 height 36
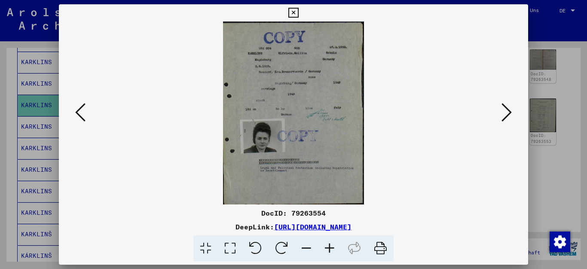
click at [507, 112] on icon at bounding box center [507, 112] width 10 height 21
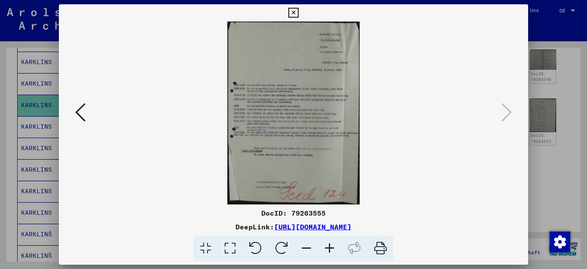
click at [331, 245] on icon at bounding box center [329, 248] width 23 height 26
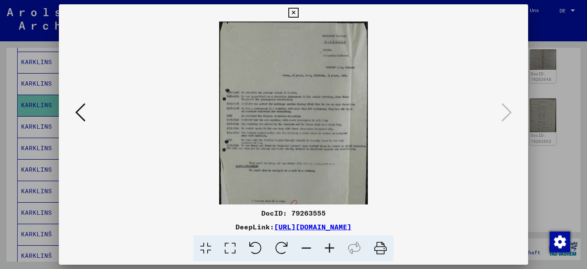
click at [331, 245] on icon at bounding box center [329, 248] width 23 height 26
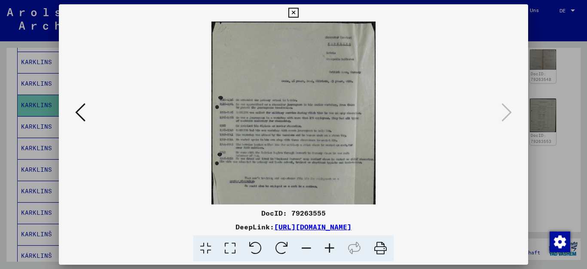
click at [331, 245] on icon at bounding box center [329, 248] width 23 height 26
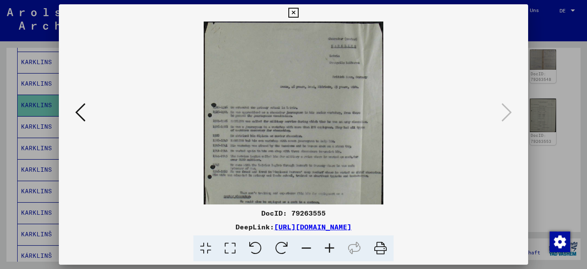
click at [331, 245] on icon at bounding box center [329, 248] width 23 height 26
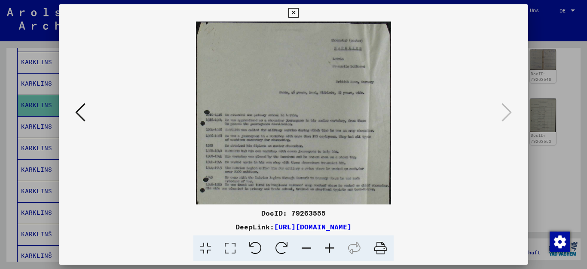
click at [331, 245] on icon at bounding box center [329, 248] width 23 height 26
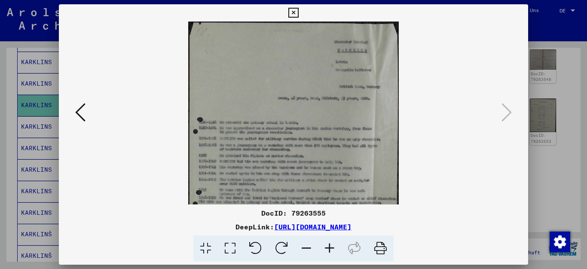
click at [331, 245] on icon at bounding box center [329, 248] width 23 height 26
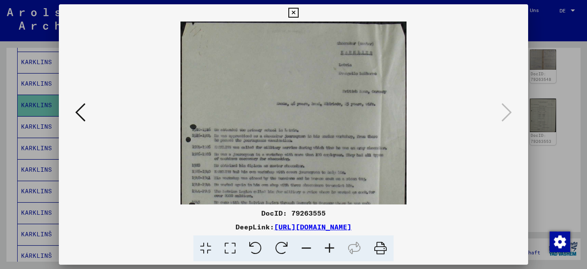
click at [298, 16] on icon at bounding box center [294, 13] width 10 height 10
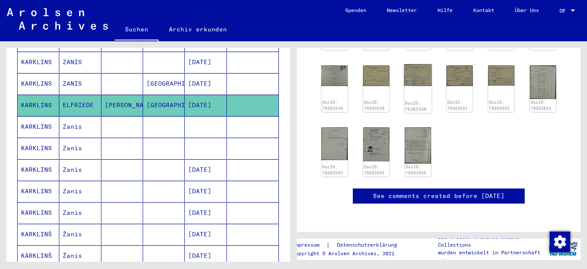
scroll to position [474, 0]
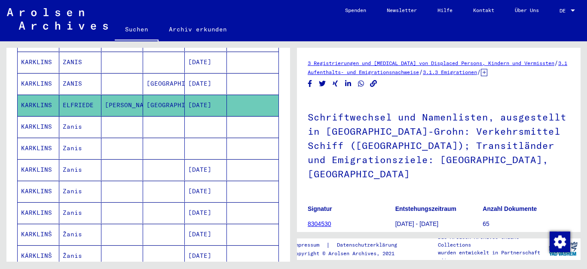
click at [316, 220] on link "8304530" at bounding box center [320, 223] width 24 height 7
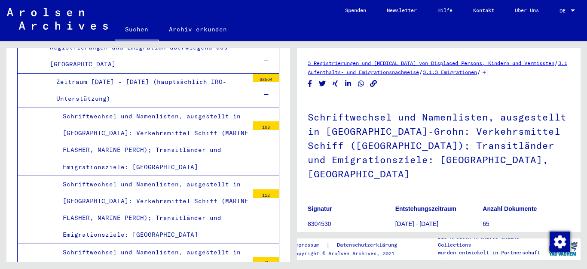
scroll to position [557, 0]
